Goal: Task Accomplishment & Management: Manage account settings

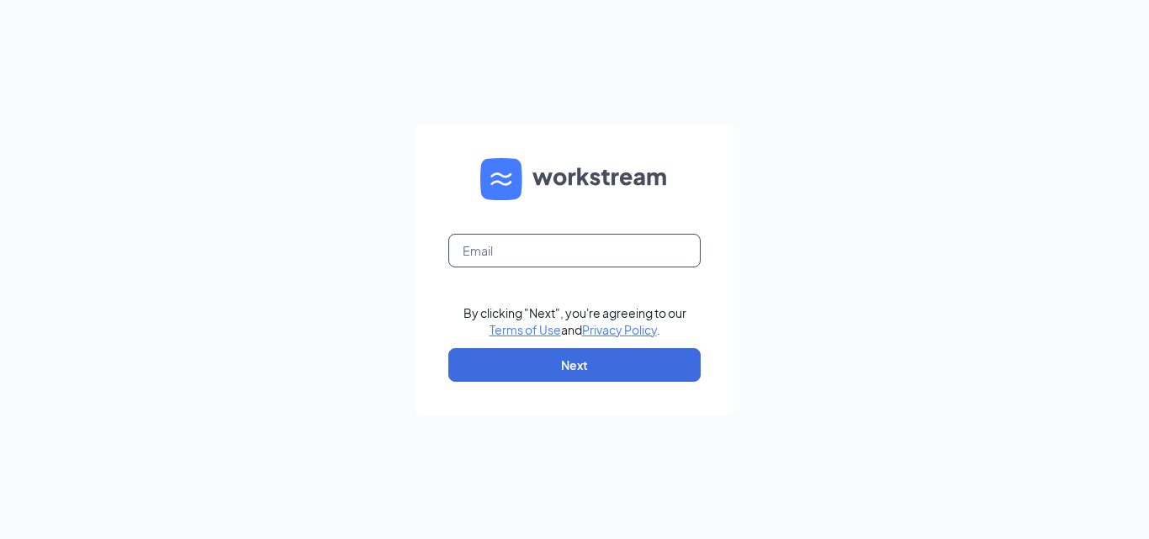
click at [607, 240] on input "text" at bounding box center [574, 251] width 252 height 34
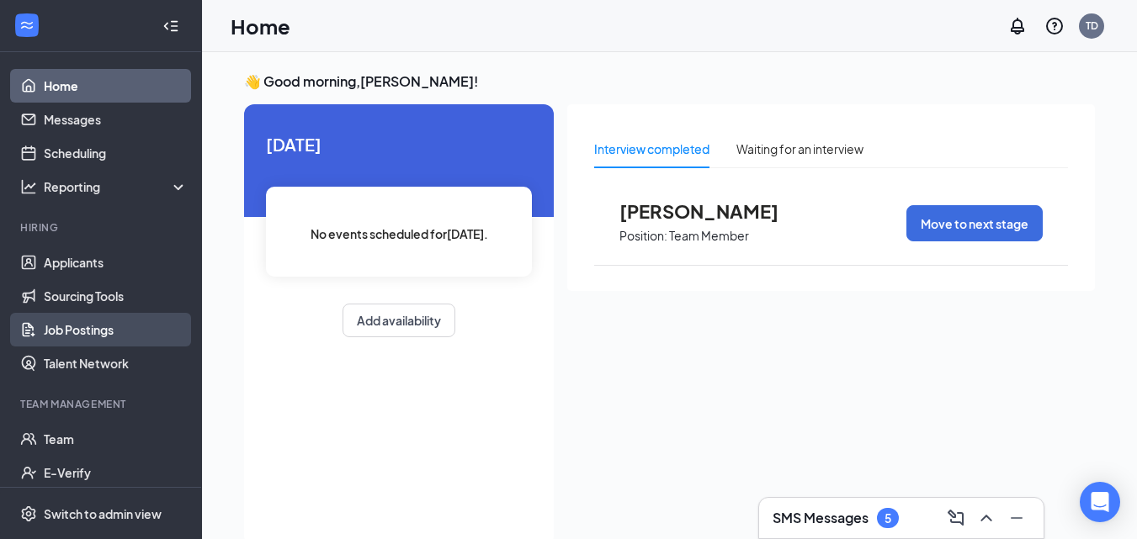
scroll to position [77, 0]
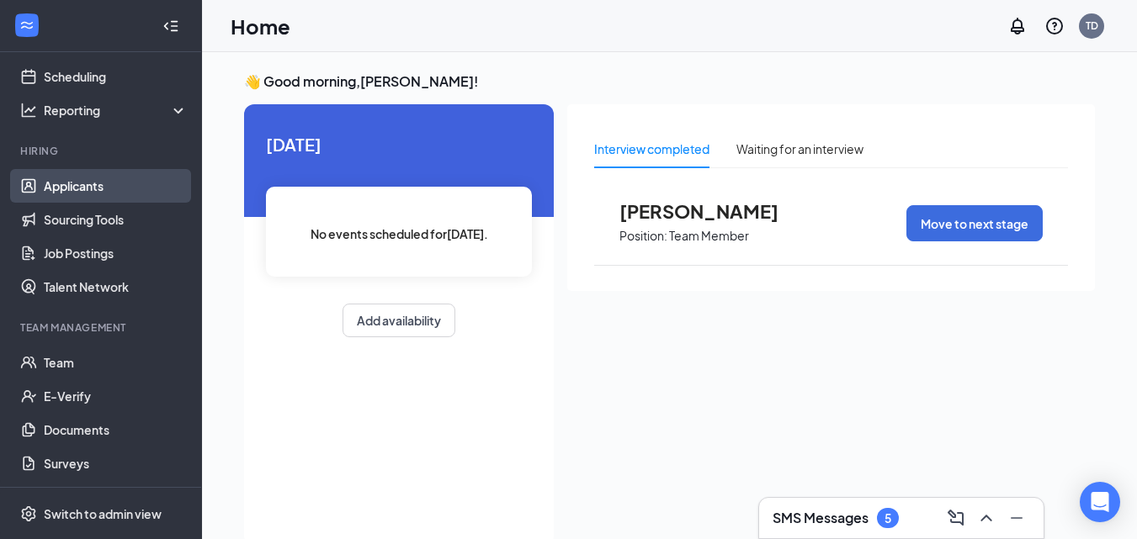
click at [82, 184] on link "Applicants" at bounding box center [116, 186] width 144 height 34
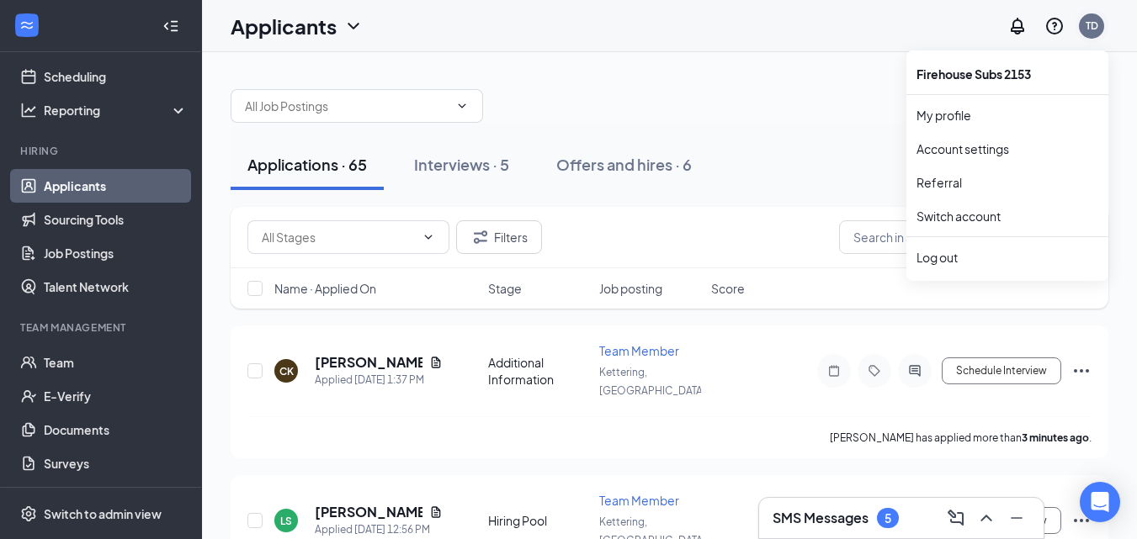
click at [1086, 23] on div "TD" at bounding box center [1091, 26] width 13 height 14
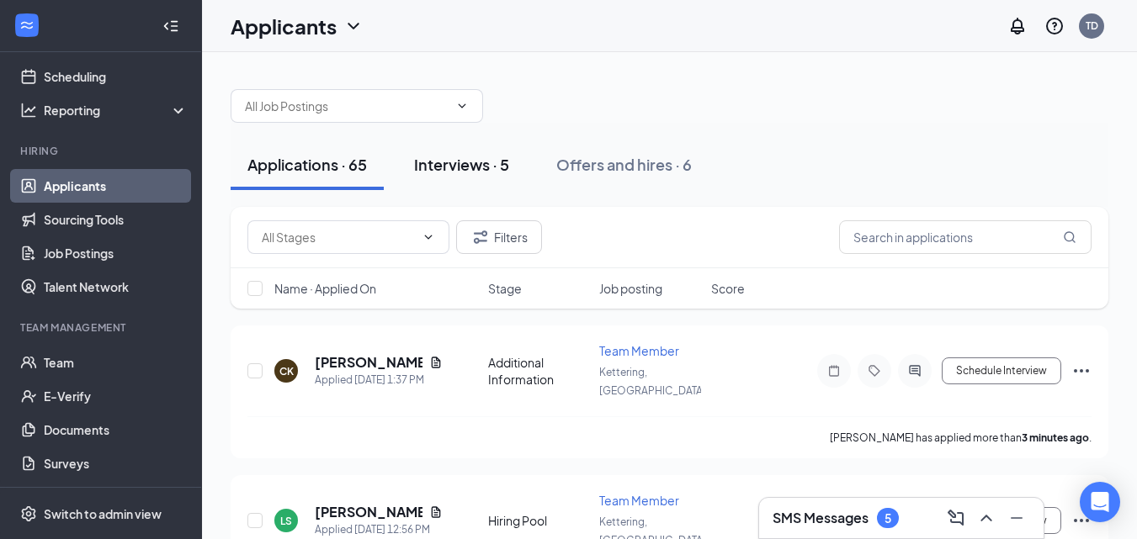
click at [484, 154] on div "Interviews · 5" at bounding box center [461, 164] width 95 height 21
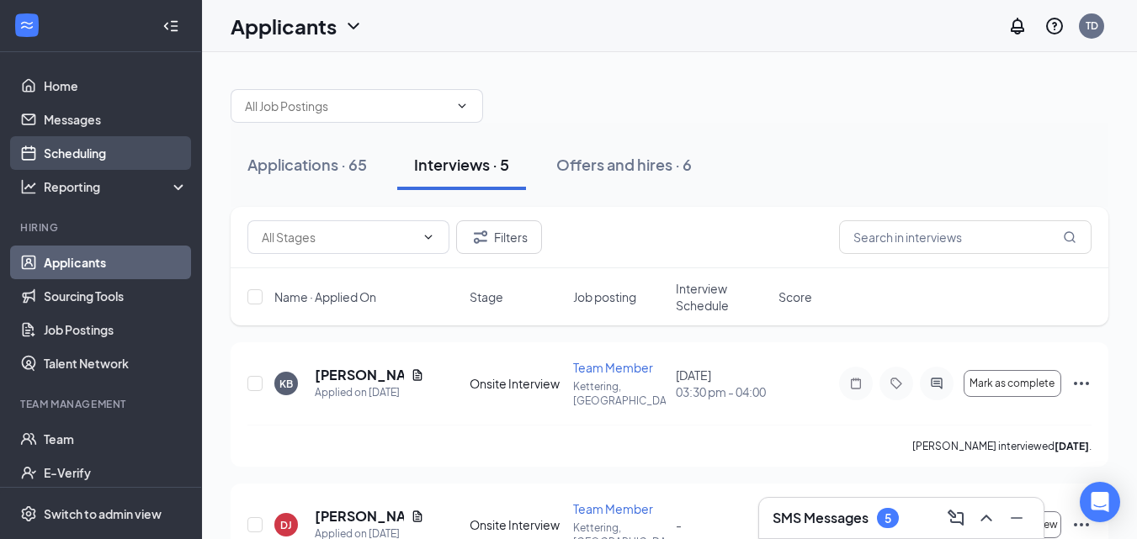
click at [77, 156] on link "Scheduling" at bounding box center [116, 153] width 144 height 34
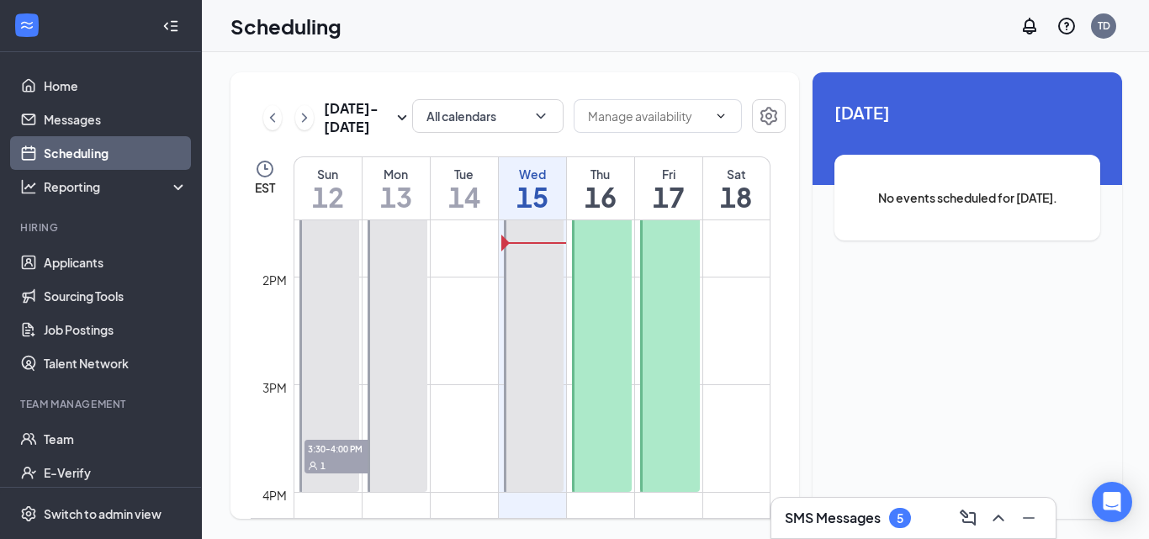
scroll to position [1515, 0]
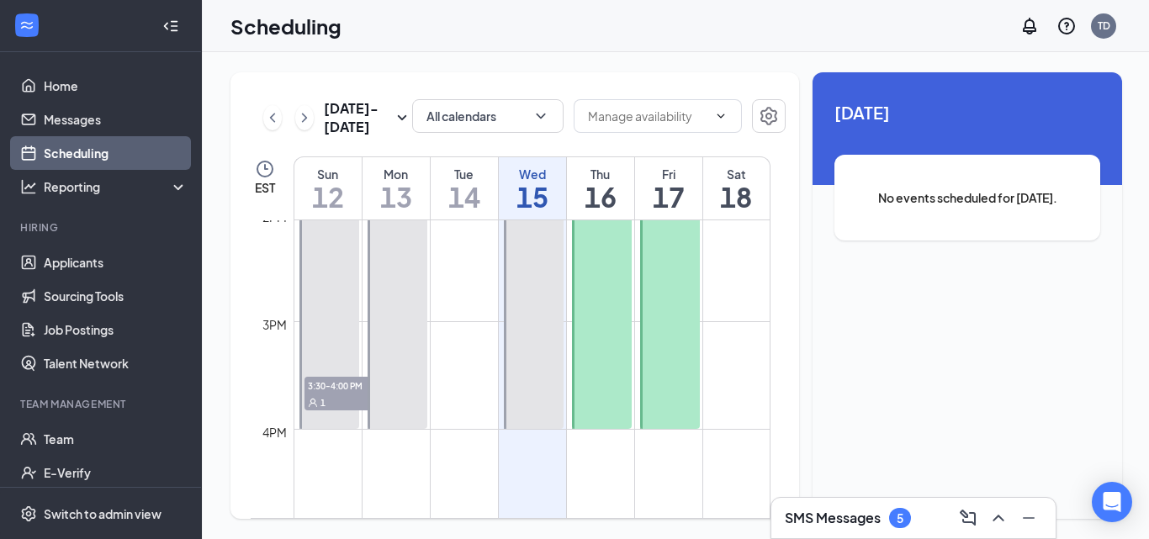
click at [337, 385] on span "3:30-4:00 PM" at bounding box center [347, 385] width 84 height 17
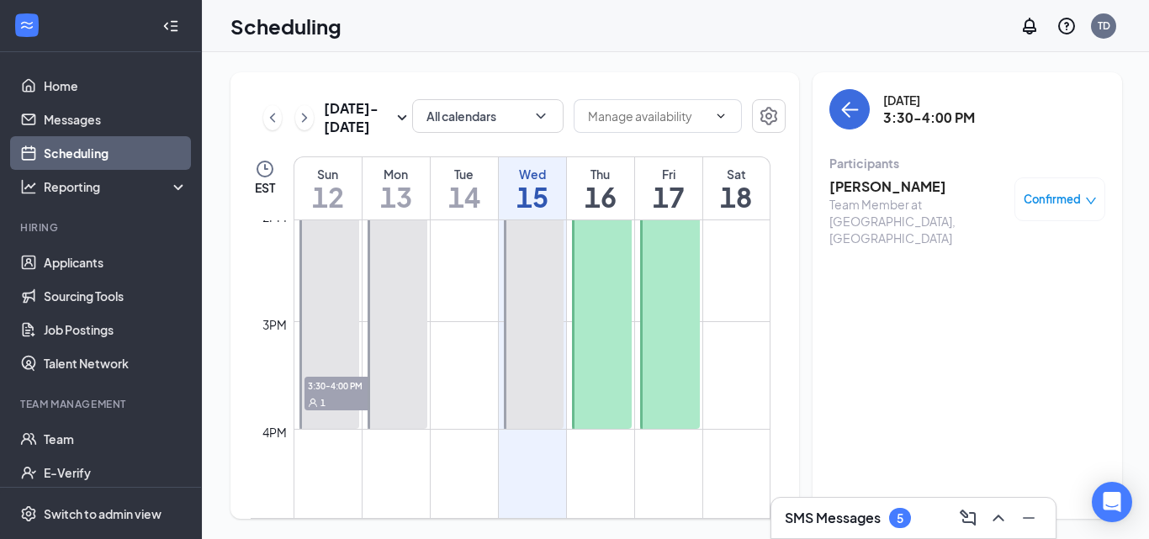
click at [1058, 197] on span "Confirmed" at bounding box center [1052, 199] width 57 height 17
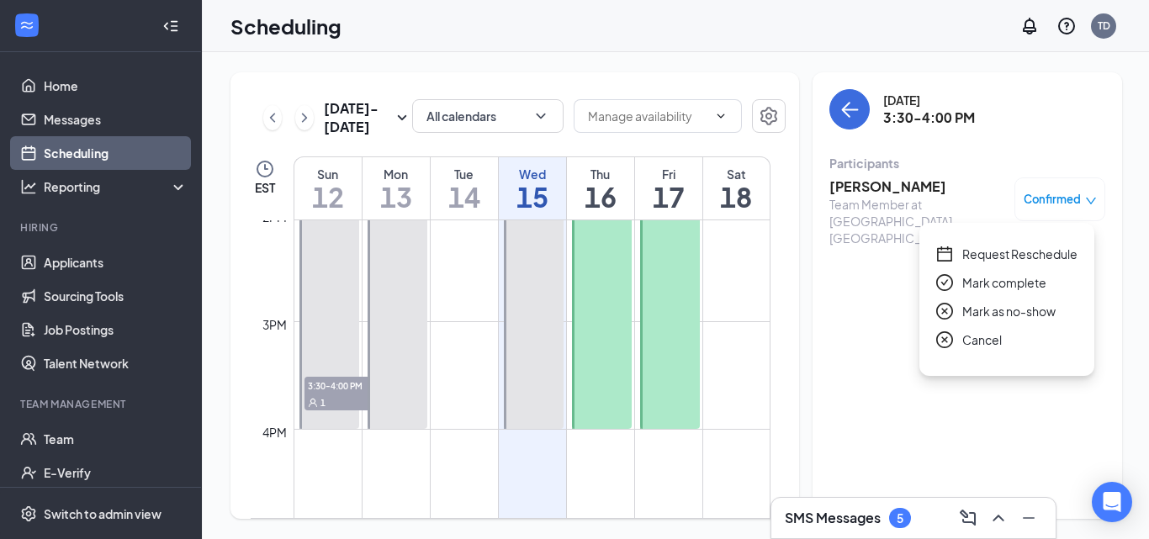
click at [1001, 313] on span "Mark as no-show" at bounding box center [1009, 311] width 93 height 19
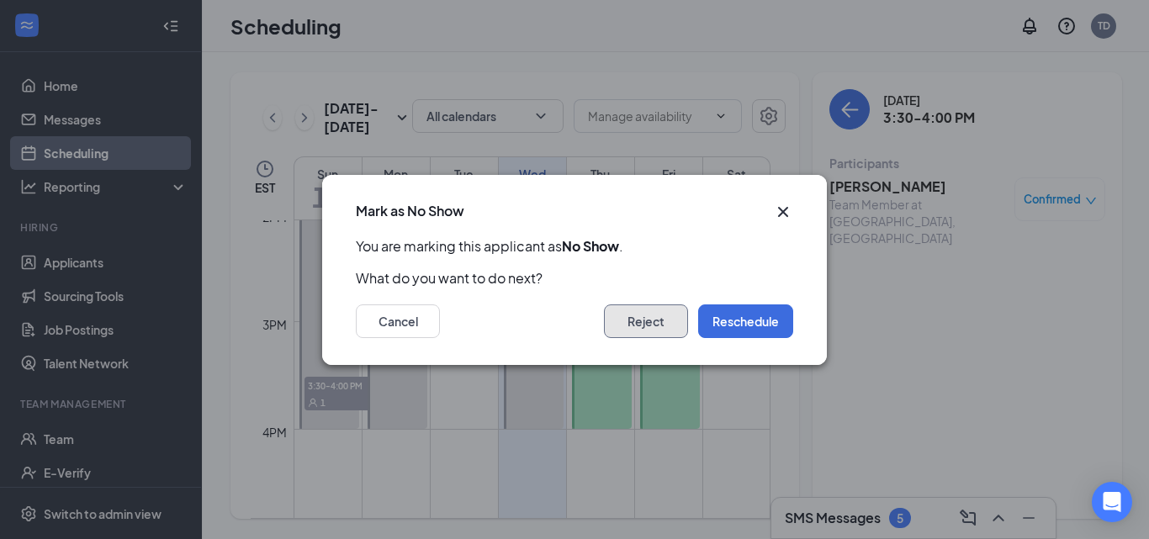
click at [669, 319] on button "Reject" at bounding box center [646, 322] width 84 height 34
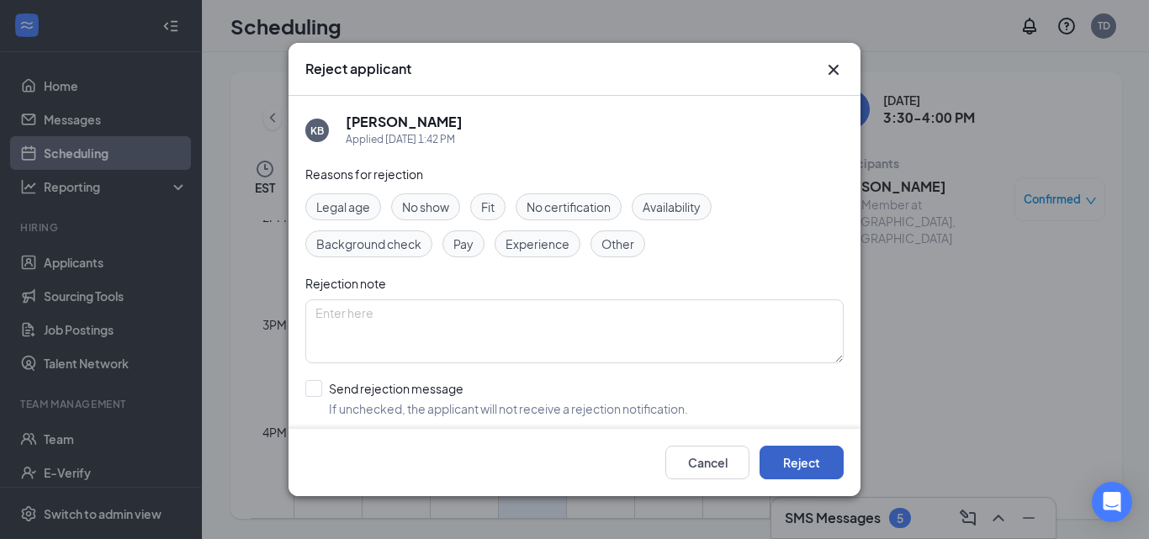
click at [811, 462] on button "Reject" at bounding box center [802, 463] width 84 height 34
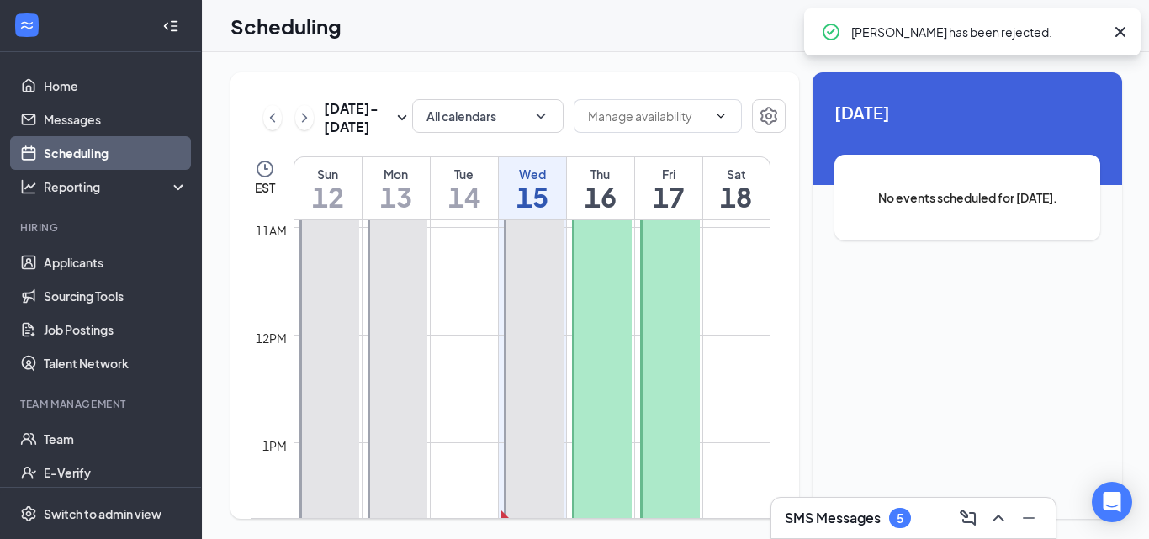
scroll to position [1262, 0]
click at [806, 509] on h3 "SMS Messages" at bounding box center [833, 518] width 96 height 19
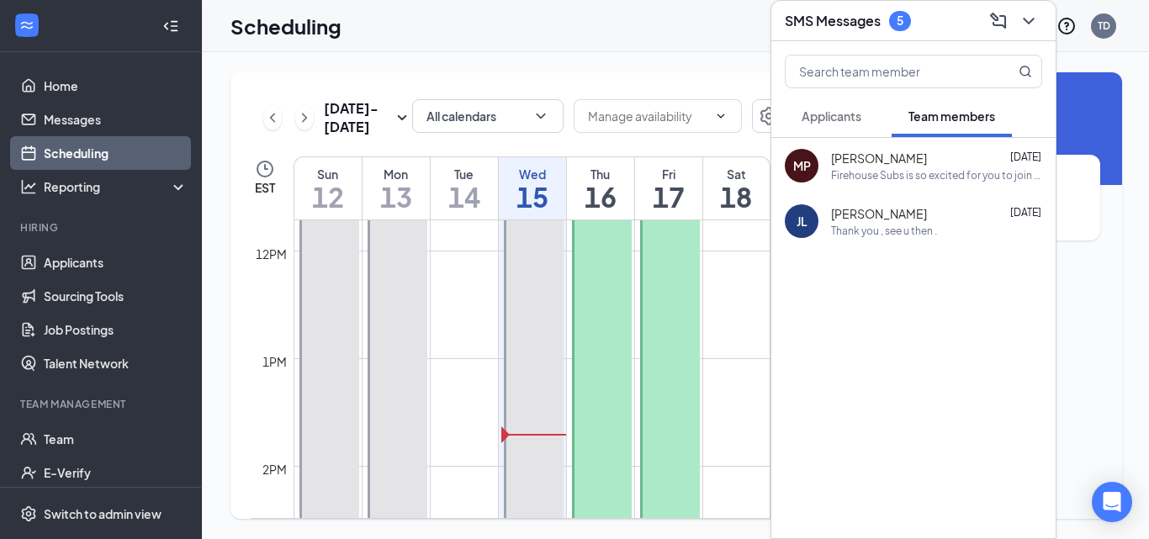
click at [901, 12] on div "5" at bounding box center [900, 21] width 22 height 20
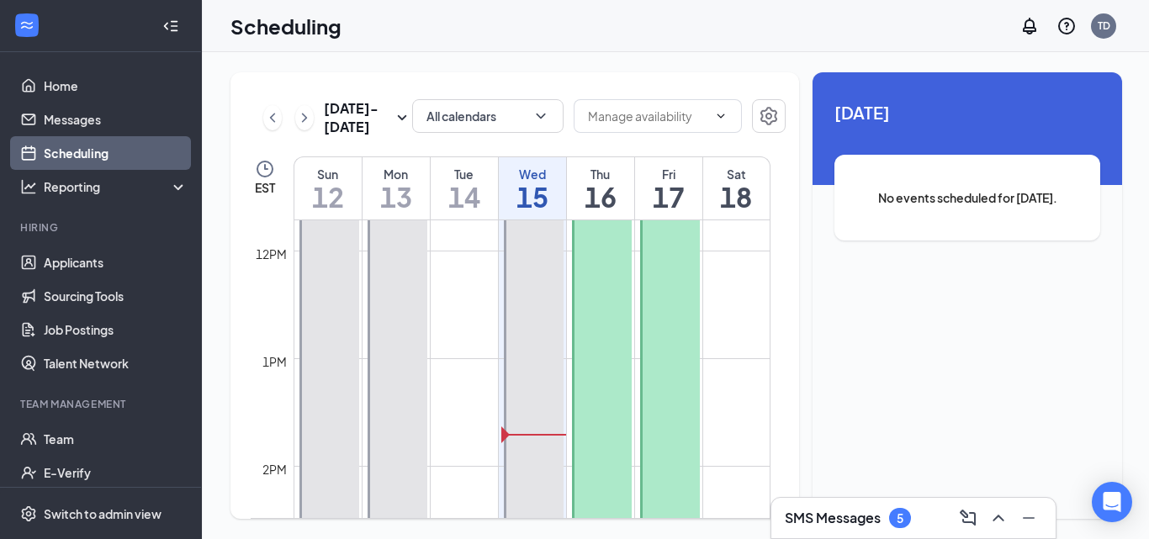
click at [910, 515] on div "5" at bounding box center [900, 518] width 22 height 20
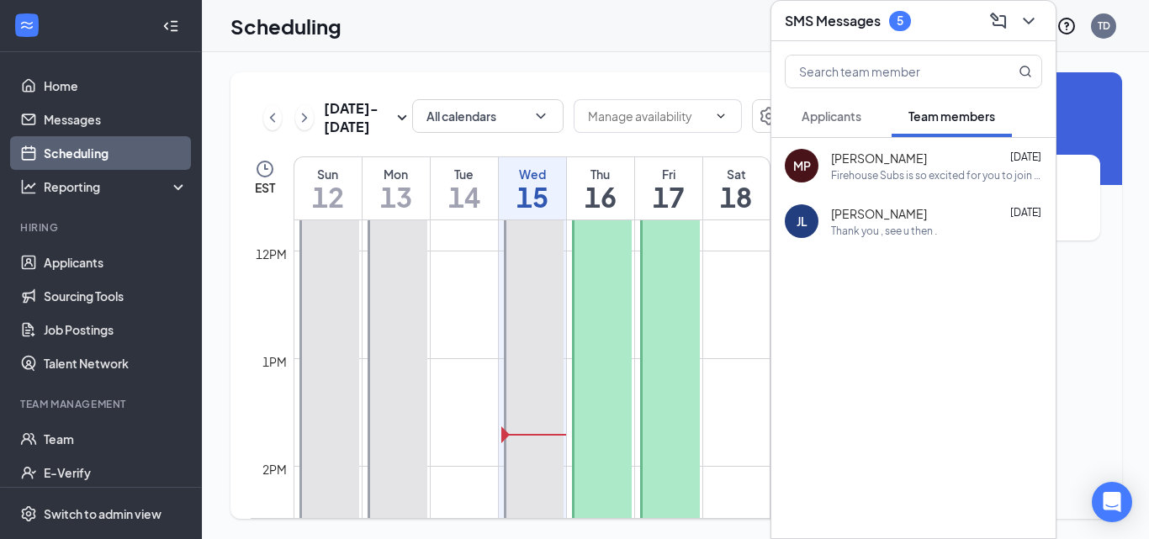
click at [835, 118] on span "Applicants" at bounding box center [832, 116] width 60 height 15
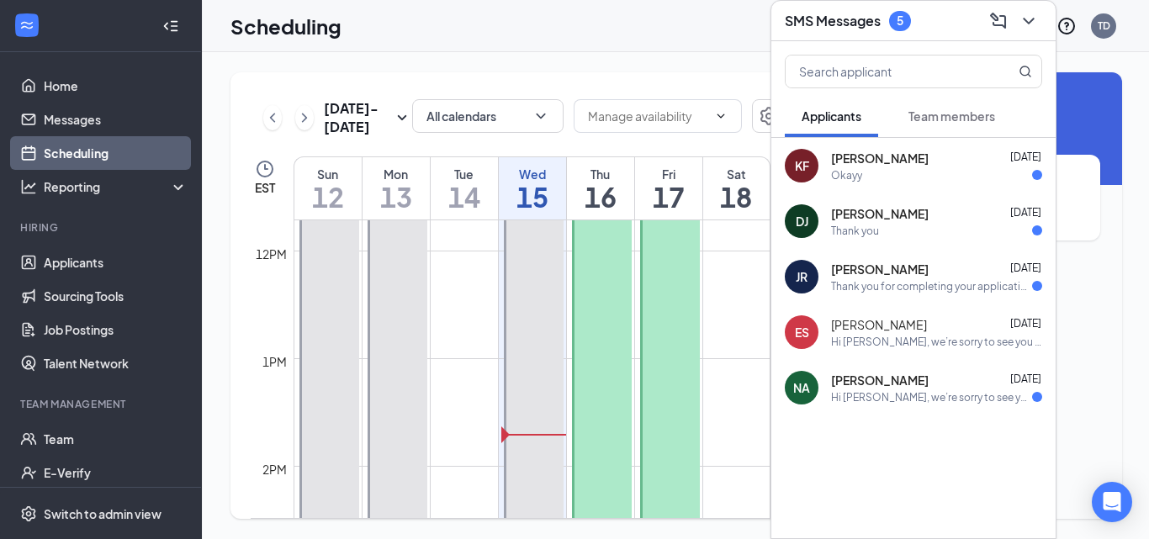
click at [874, 150] on span "[PERSON_NAME]" at bounding box center [880, 158] width 98 height 17
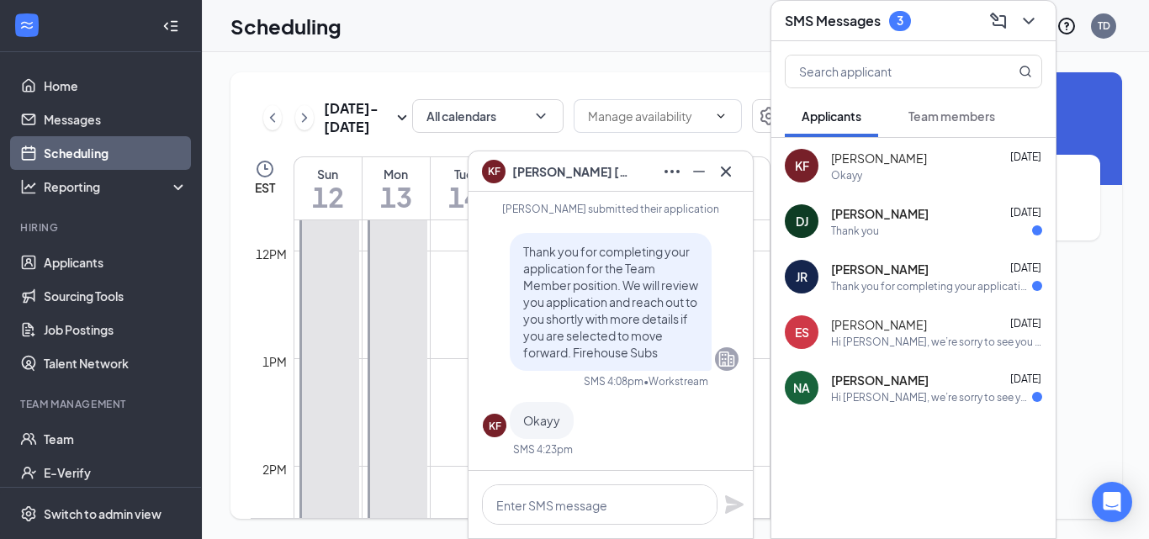
click at [900, 13] on div "3" at bounding box center [900, 20] width 7 height 14
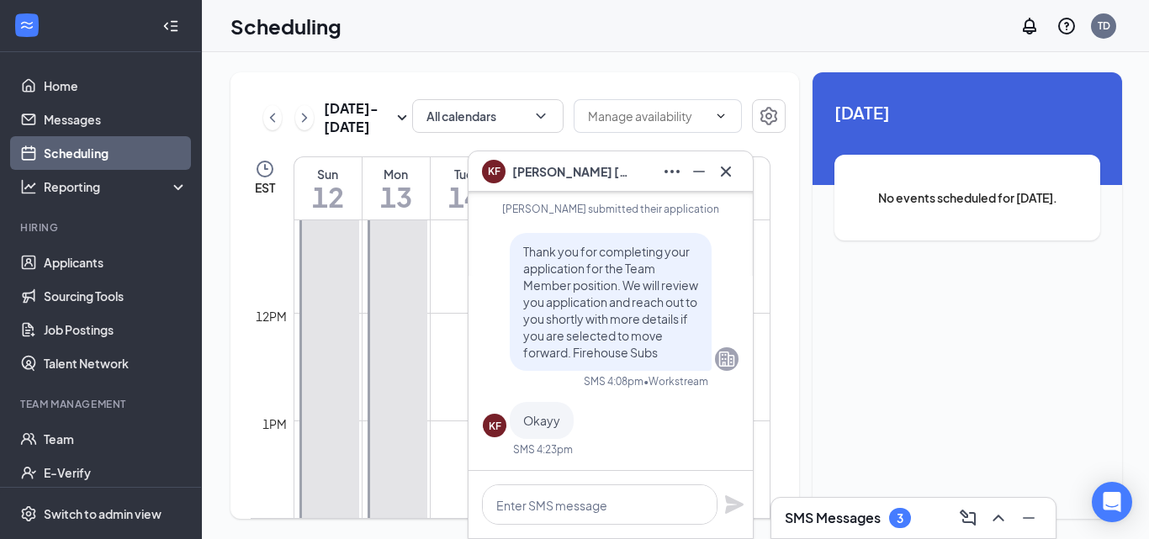
scroll to position [1178, 0]
click at [723, 173] on icon "Cross" at bounding box center [726, 172] width 20 height 20
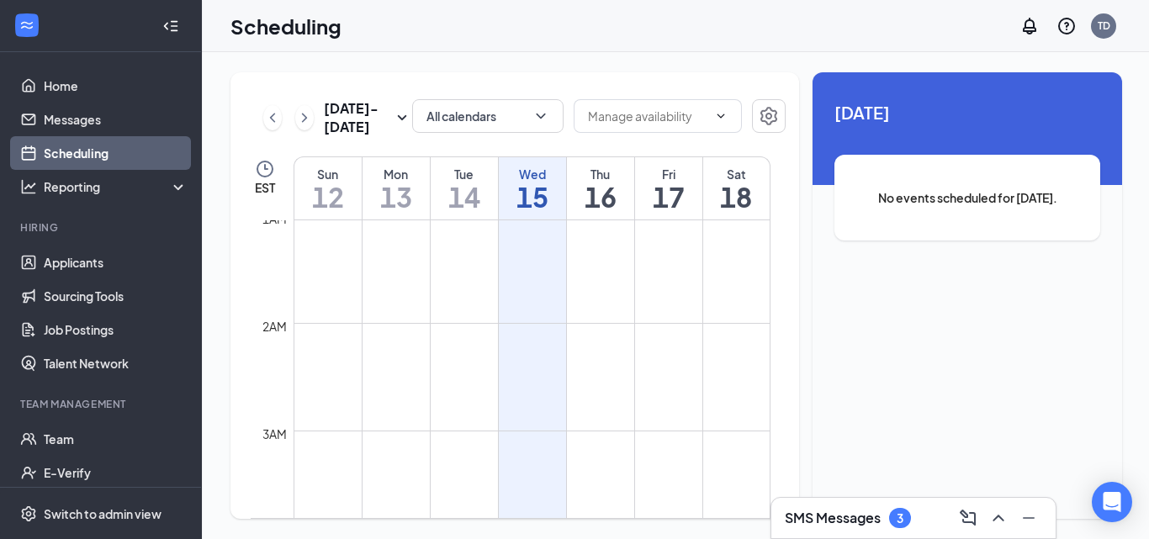
scroll to position [84, 0]
click at [300, 119] on icon "ChevronRight" at bounding box center [304, 118] width 17 height 20
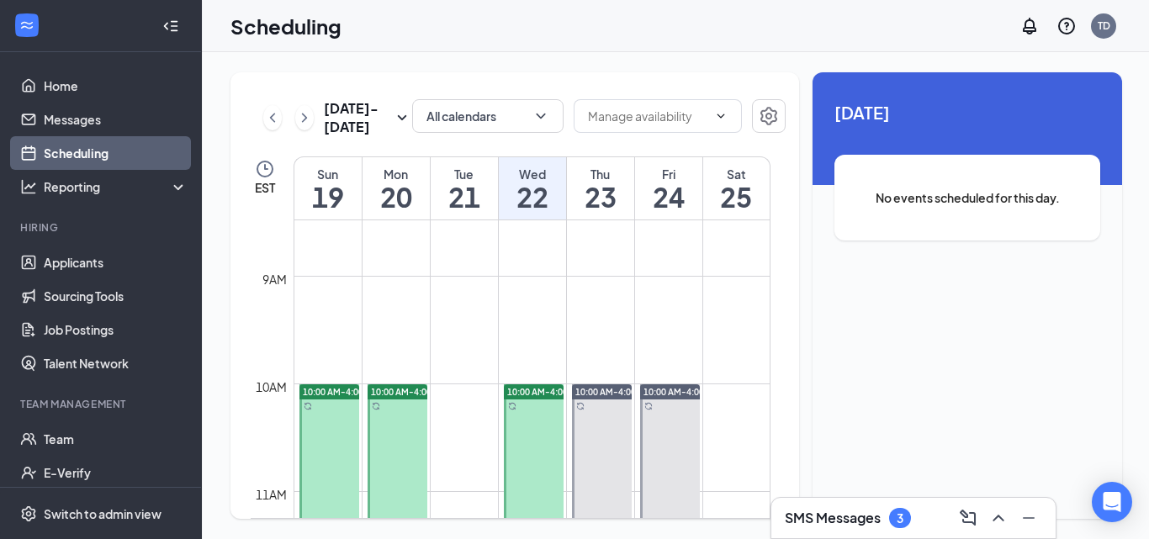
scroll to position [911, 0]
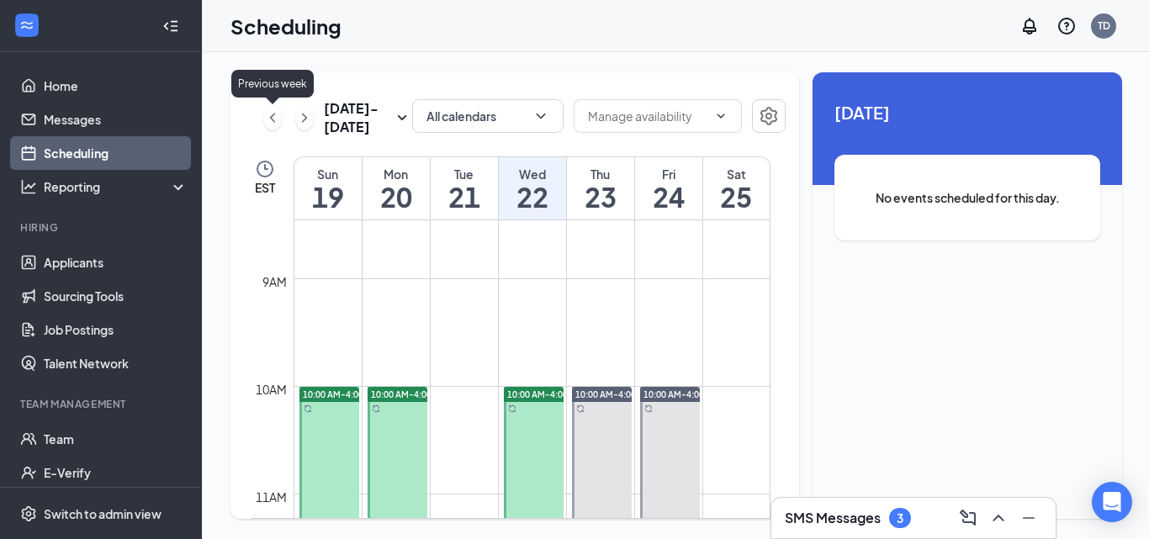
click at [267, 112] on icon "ChevronLeft" at bounding box center [272, 118] width 17 height 20
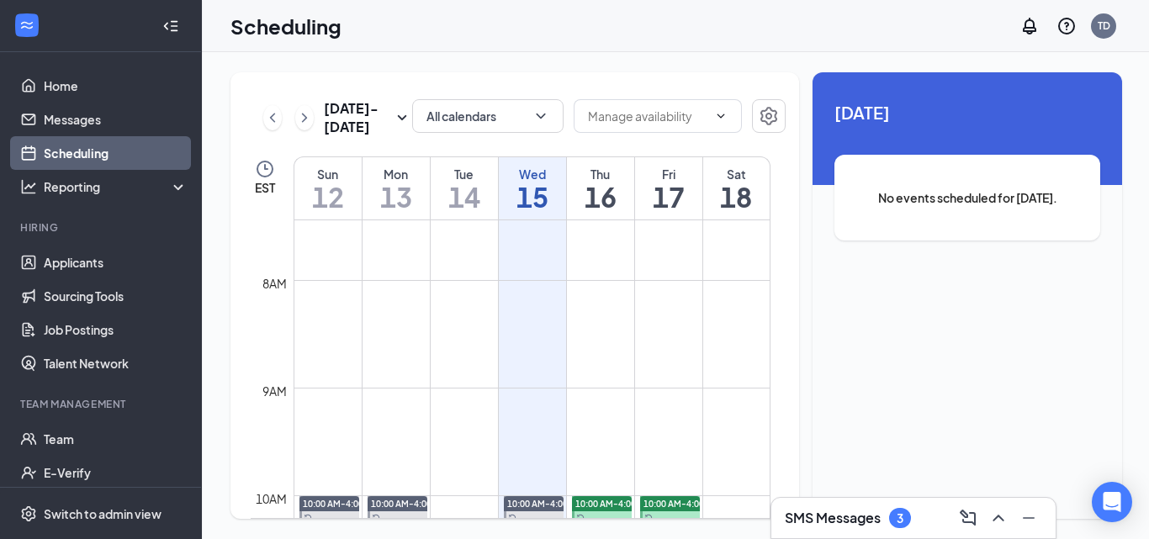
scroll to position [659, 0]
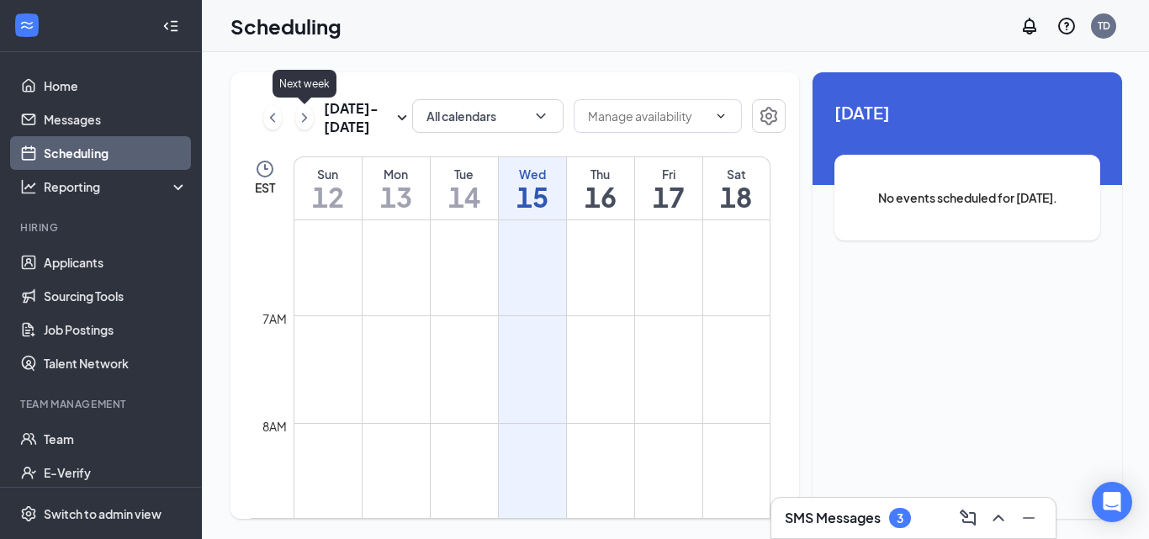
click at [305, 119] on icon "ChevronRight" at bounding box center [304, 118] width 17 height 20
